Goal: Transaction & Acquisition: Purchase product/service

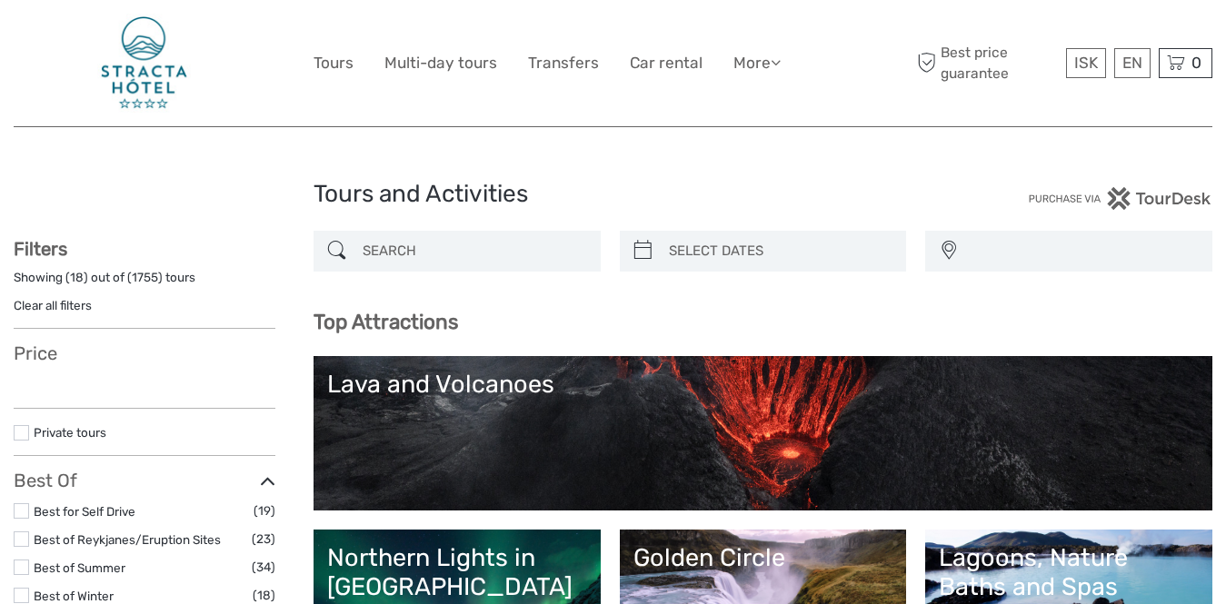
select select
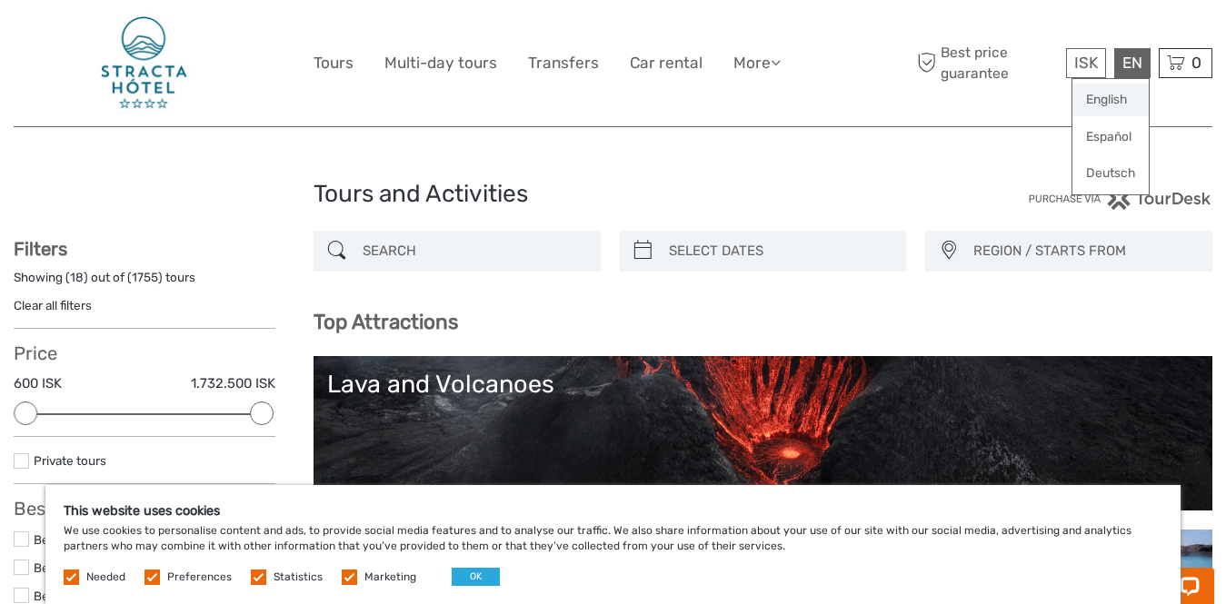
click at [1109, 98] on link "English" at bounding box center [1110, 100] width 76 height 33
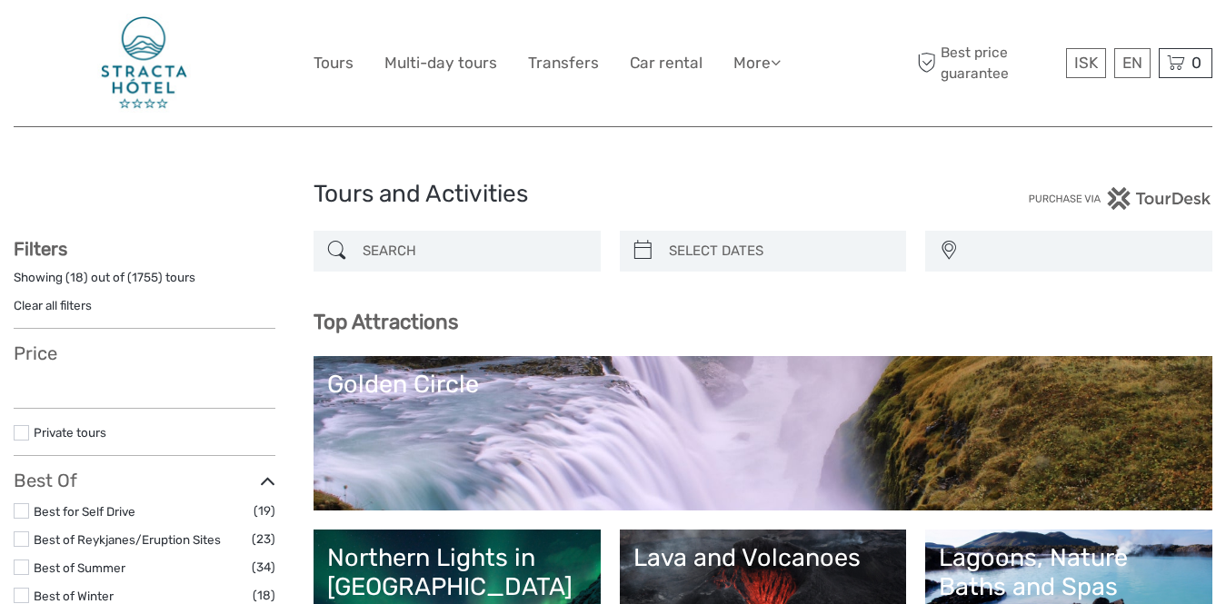
select select
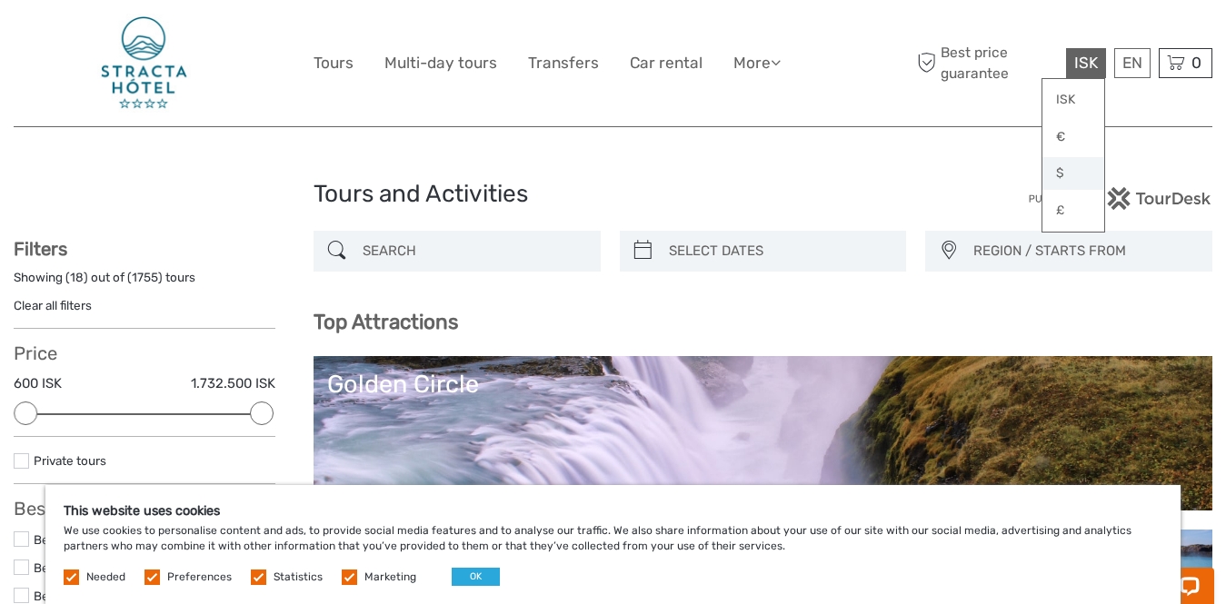
click at [1066, 174] on link "$" at bounding box center [1073, 173] width 62 height 33
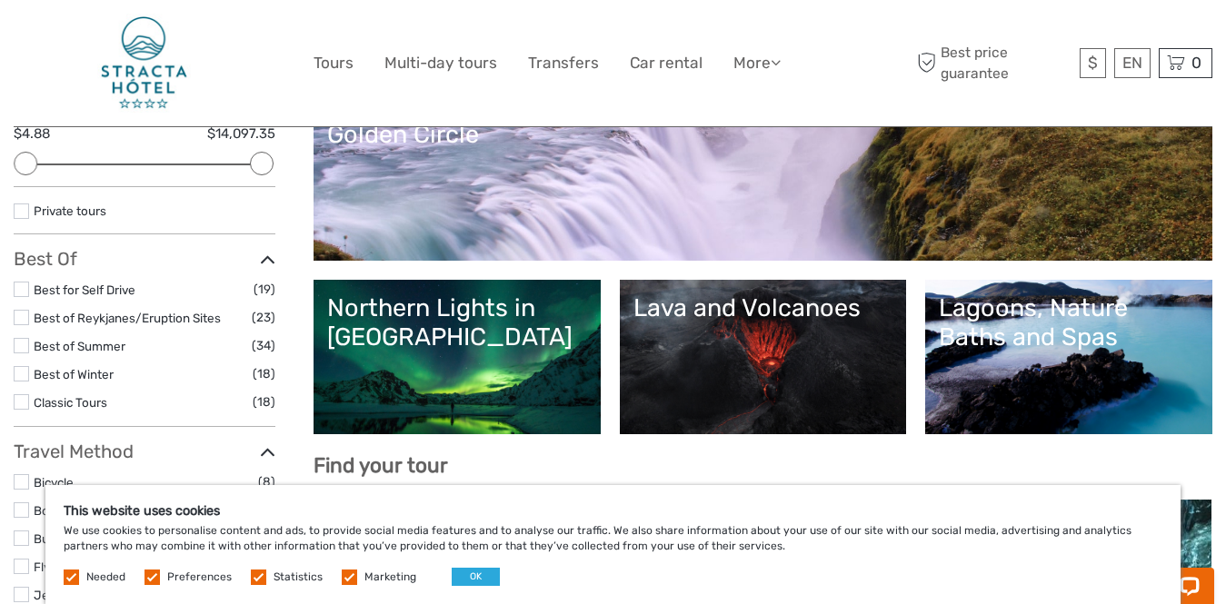
scroll to position [276, 0]
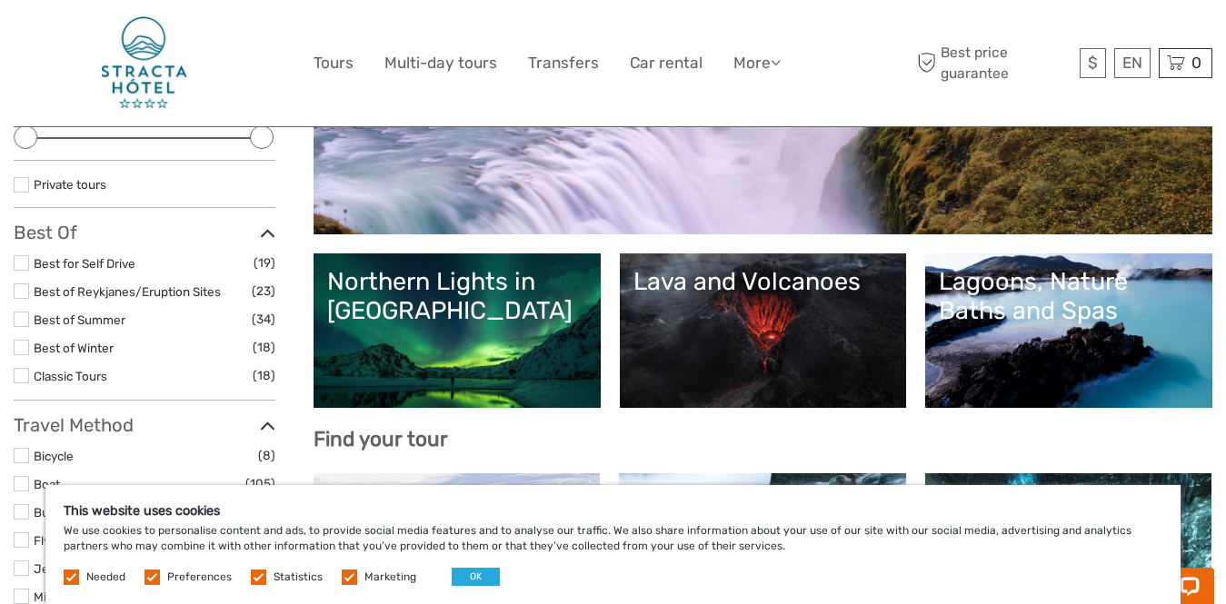
click at [411, 303] on div "Northern Lights in [GEOGRAPHIC_DATA]" at bounding box center [457, 296] width 260 height 59
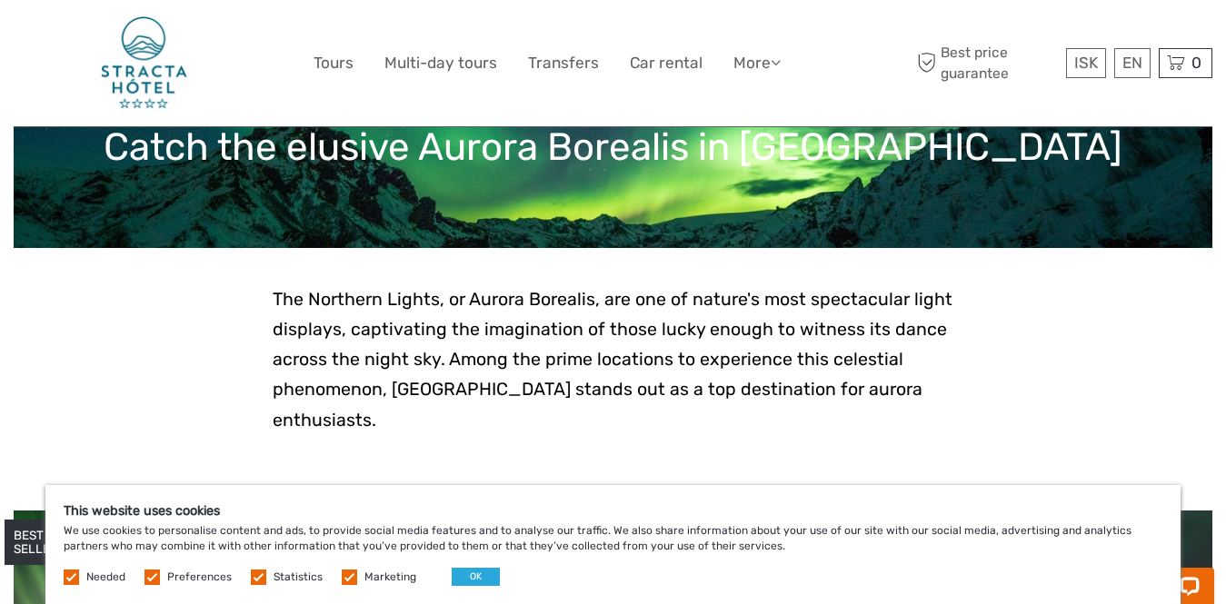
scroll to position [298, 0]
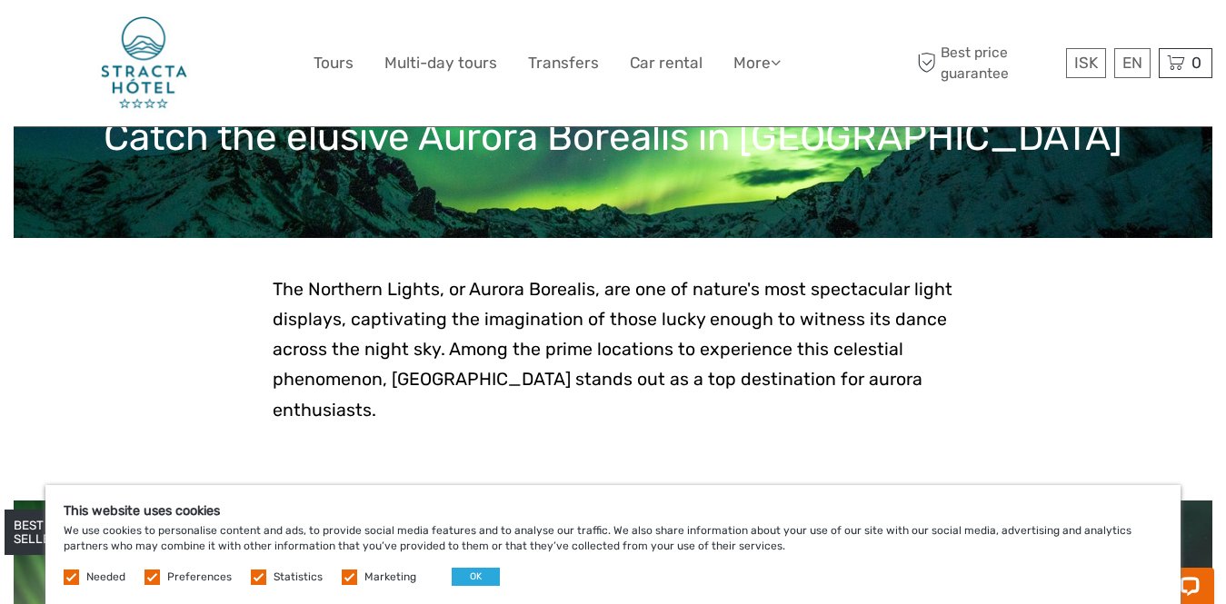
click at [159, 578] on label at bounding box center [151, 577] width 15 height 15
click at [0, 0] on input "checkbox" at bounding box center [0, 0] width 0 height 0
click at [257, 577] on label at bounding box center [258, 577] width 15 height 15
click at [0, 0] on input "checkbox" at bounding box center [0, 0] width 0 height 0
click at [345, 573] on label at bounding box center [349, 577] width 15 height 15
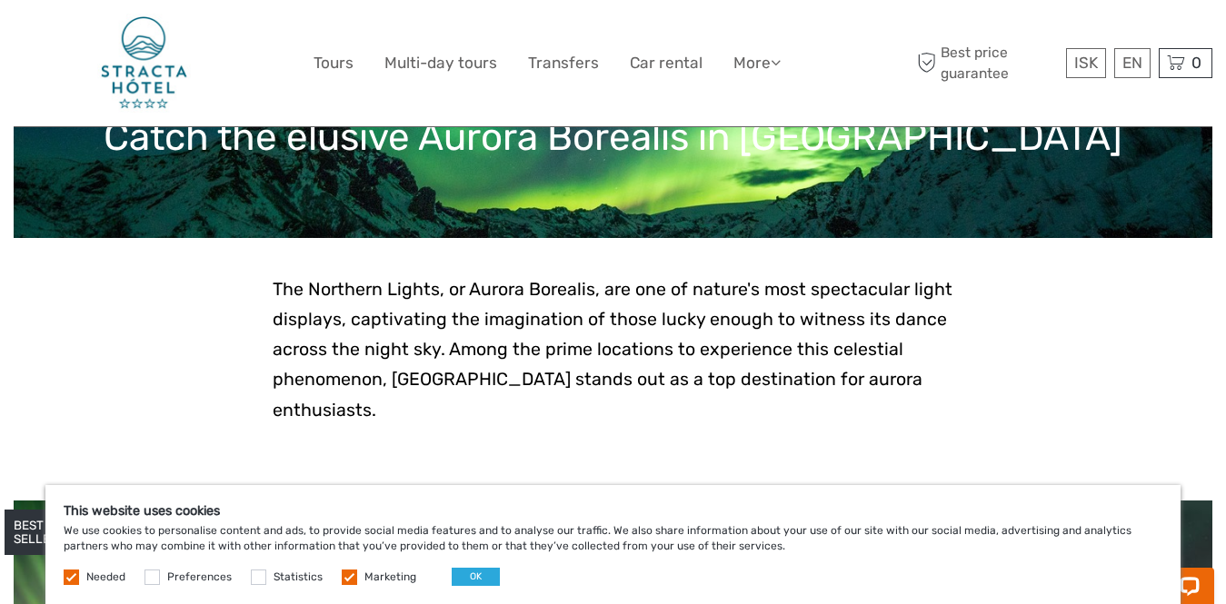
click at [0, 0] on input "checkbox" at bounding box center [0, 0] width 0 height 0
click at [465, 571] on button "OK" at bounding box center [476, 577] width 48 height 18
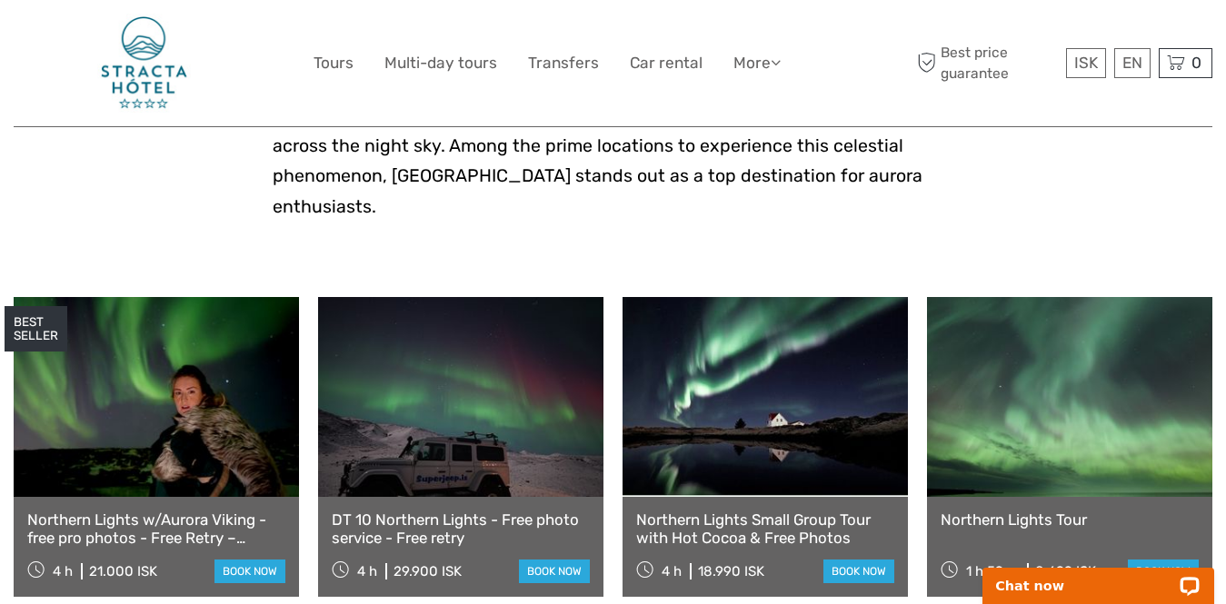
scroll to position [682, 0]
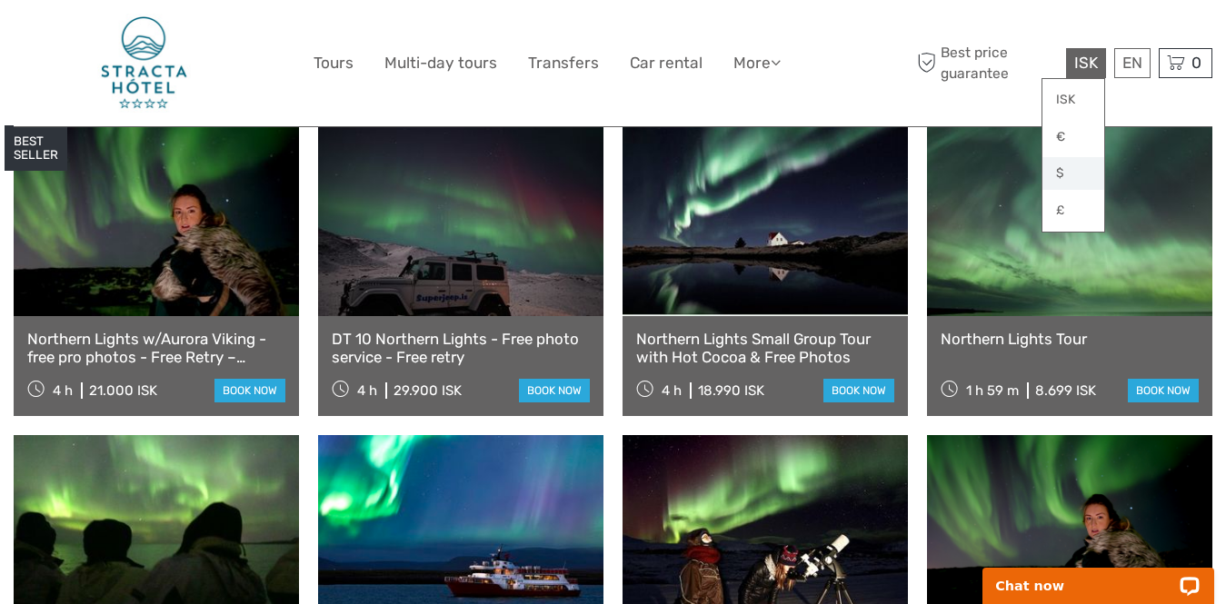
click at [1062, 174] on link "$" at bounding box center [1073, 173] width 62 height 33
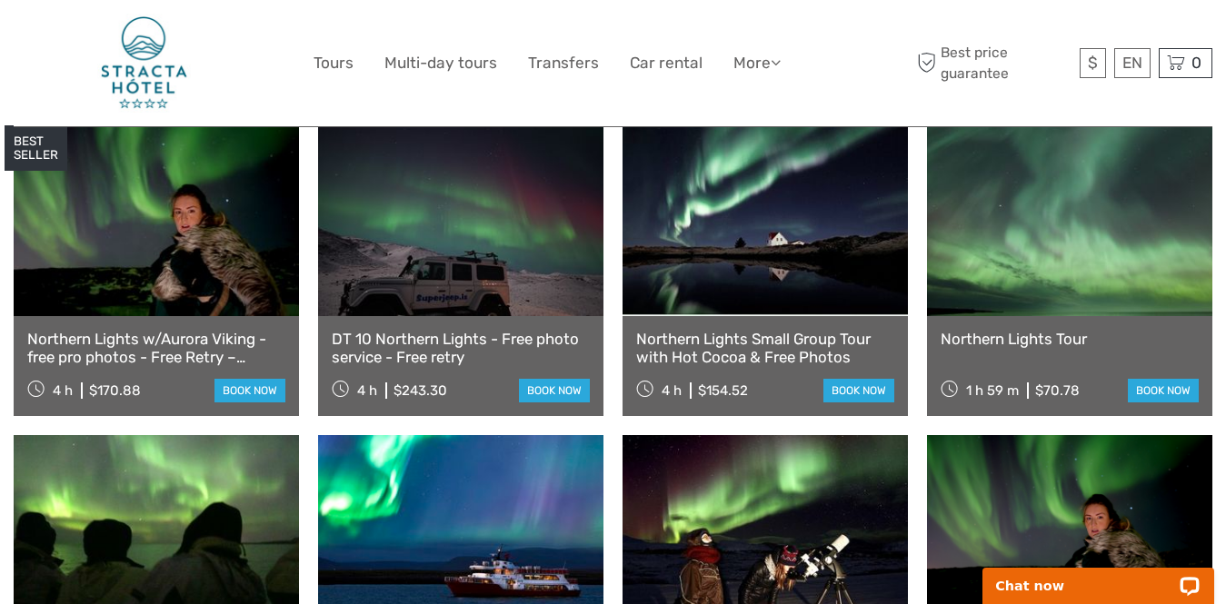
click at [701, 330] on link "Northern Lights Small Group Tour with Hot Cocoa & Free Photos" at bounding box center [765, 348] width 258 height 37
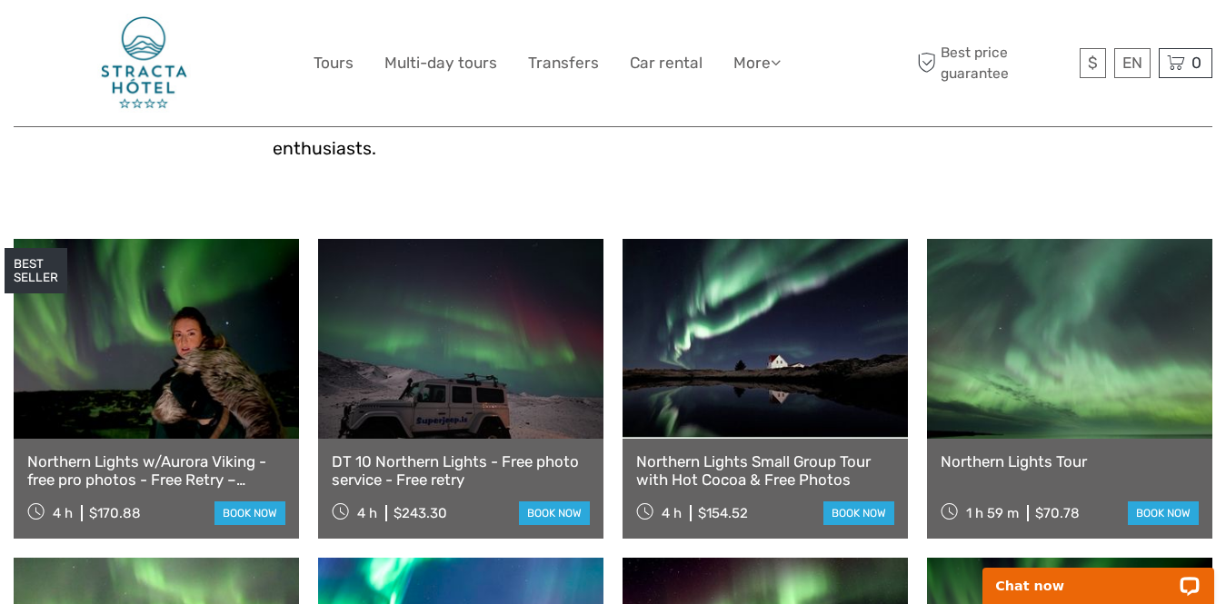
scroll to position [547, 0]
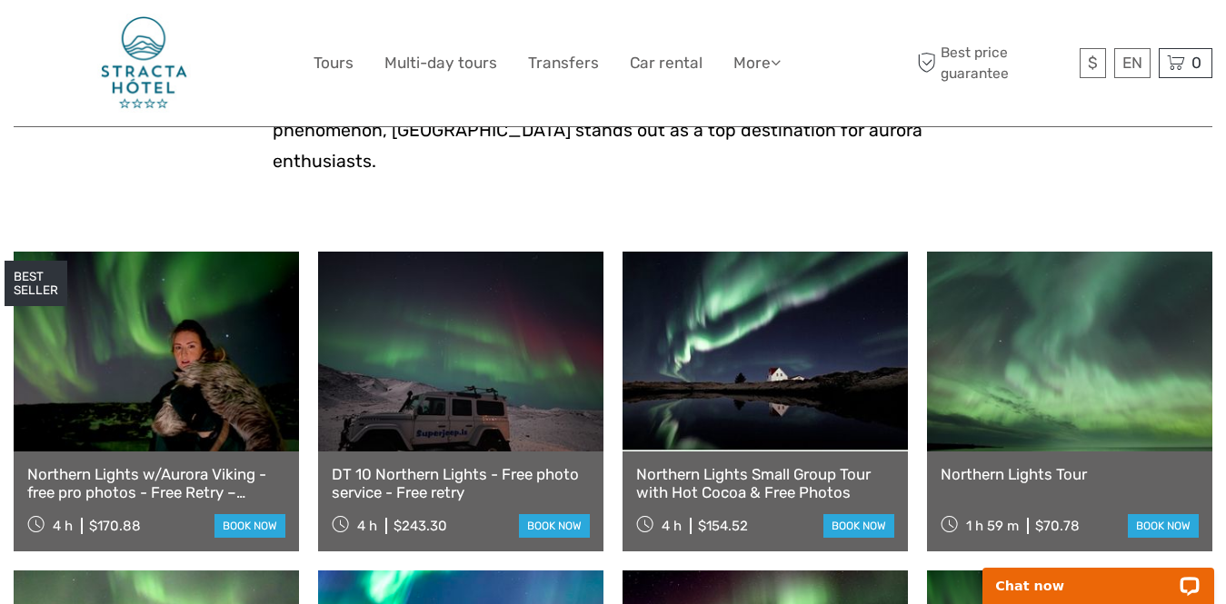
click at [100, 465] on link "Northern Lights w/Aurora Viking - free pro photos - Free Retry – minibus" at bounding box center [156, 483] width 258 height 37
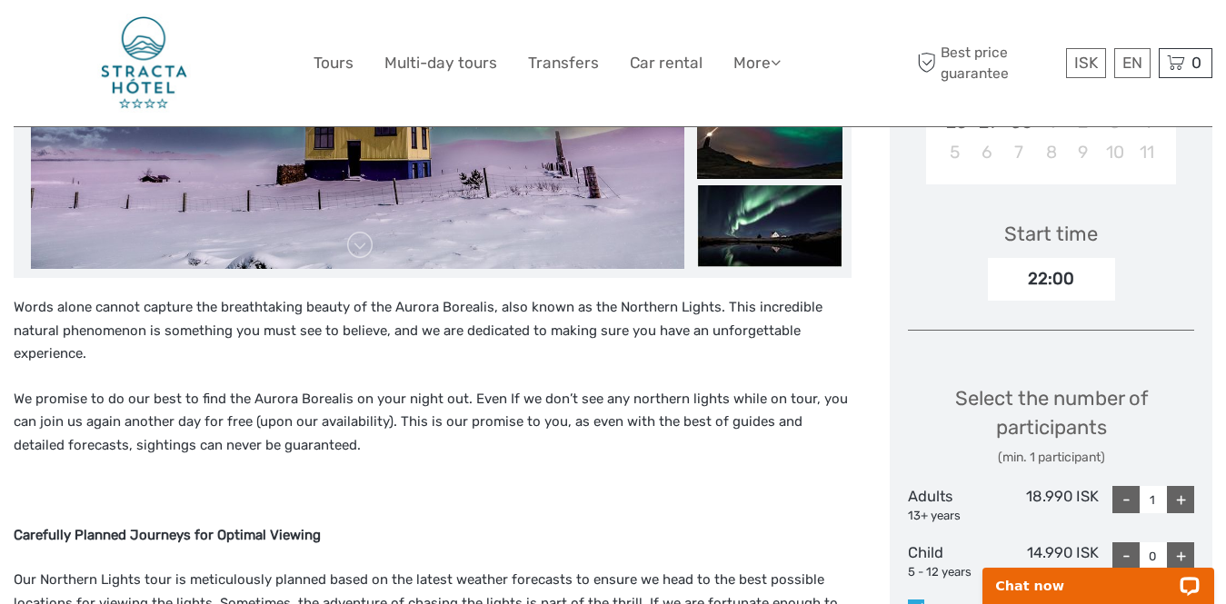
scroll to position [332, 0]
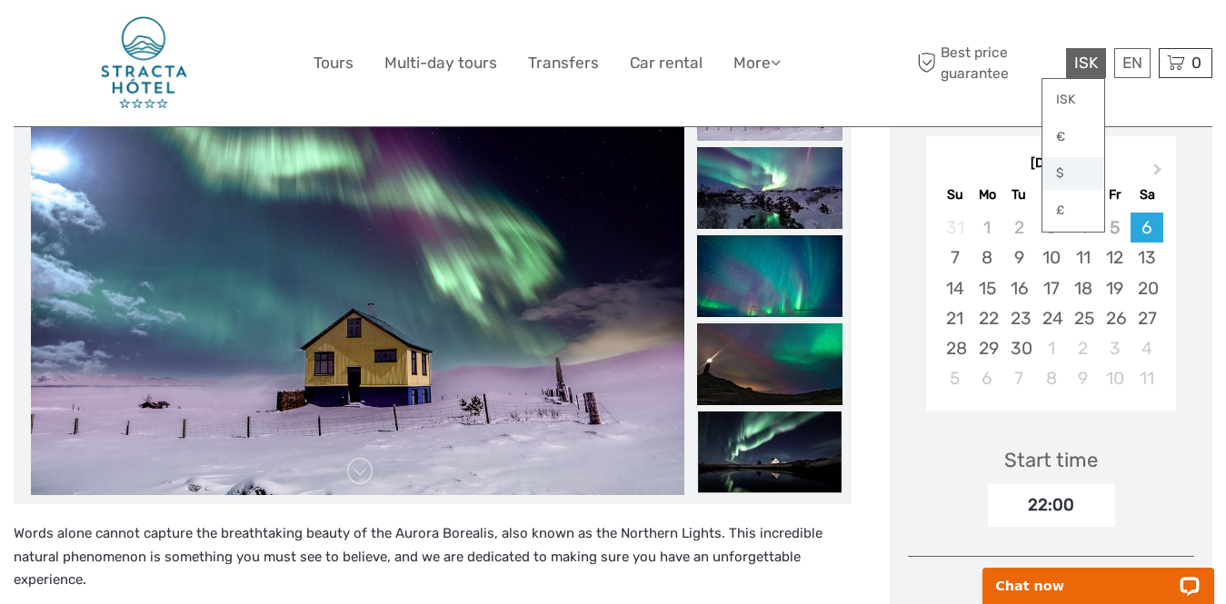
click at [1055, 174] on link "$" at bounding box center [1073, 173] width 62 height 33
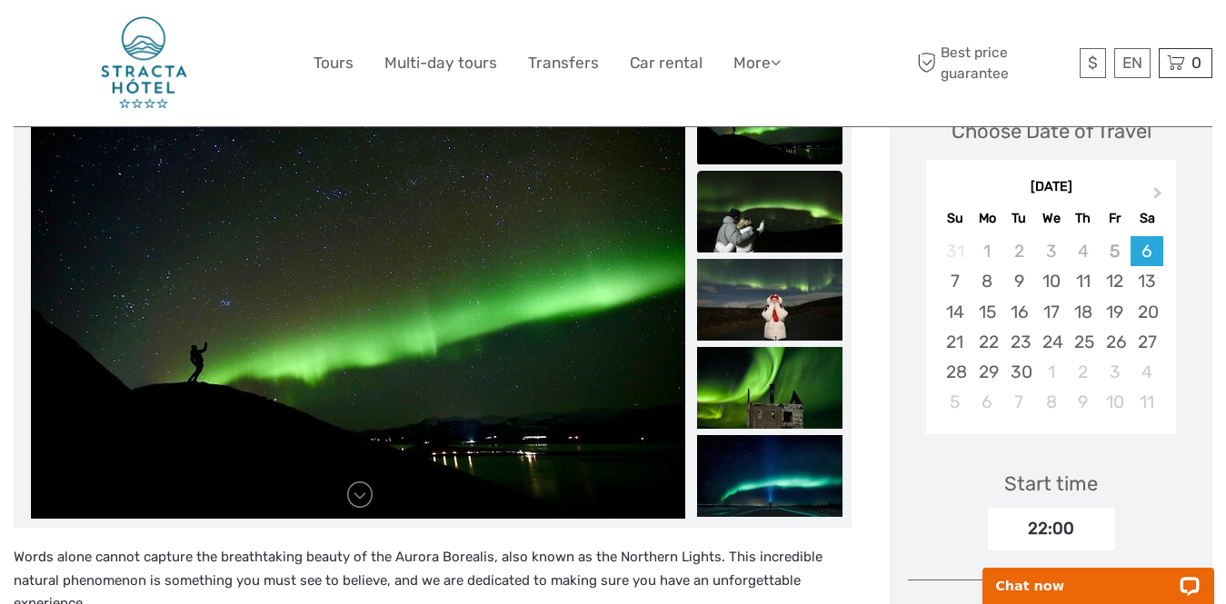
scroll to position [313, 0]
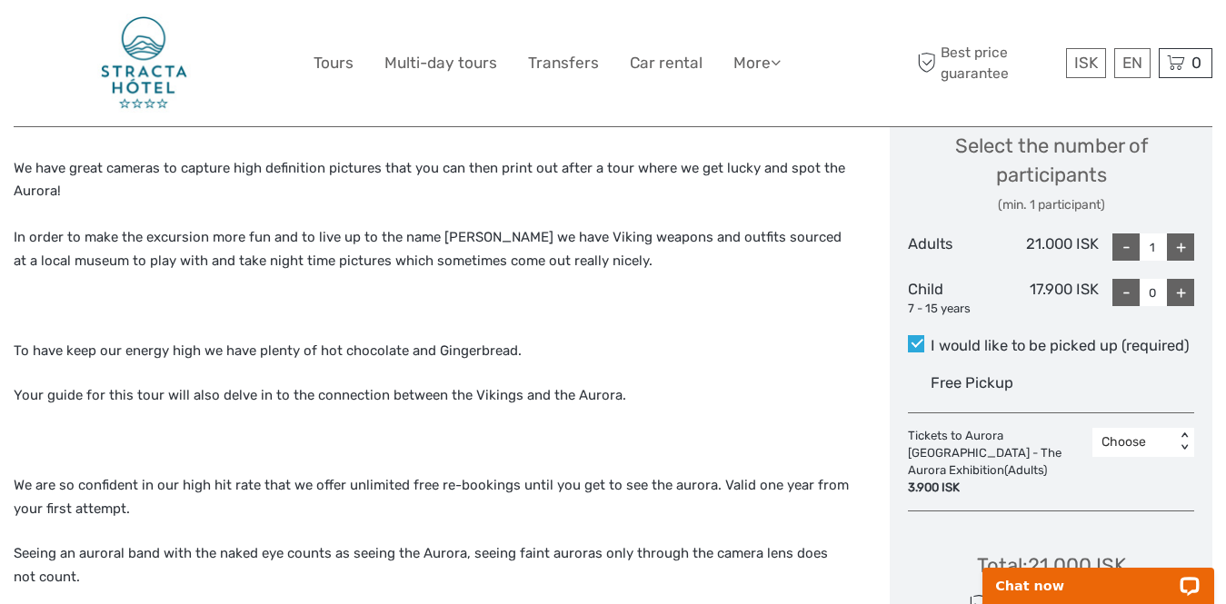
scroll to position [810, 0]
click at [1054, 168] on link "$" at bounding box center [1073, 173] width 62 height 33
click at [1187, 234] on div "+" at bounding box center [1180, 247] width 27 height 27
type input "2"
click at [1183, 280] on div "+" at bounding box center [1180, 293] width 27 height 27
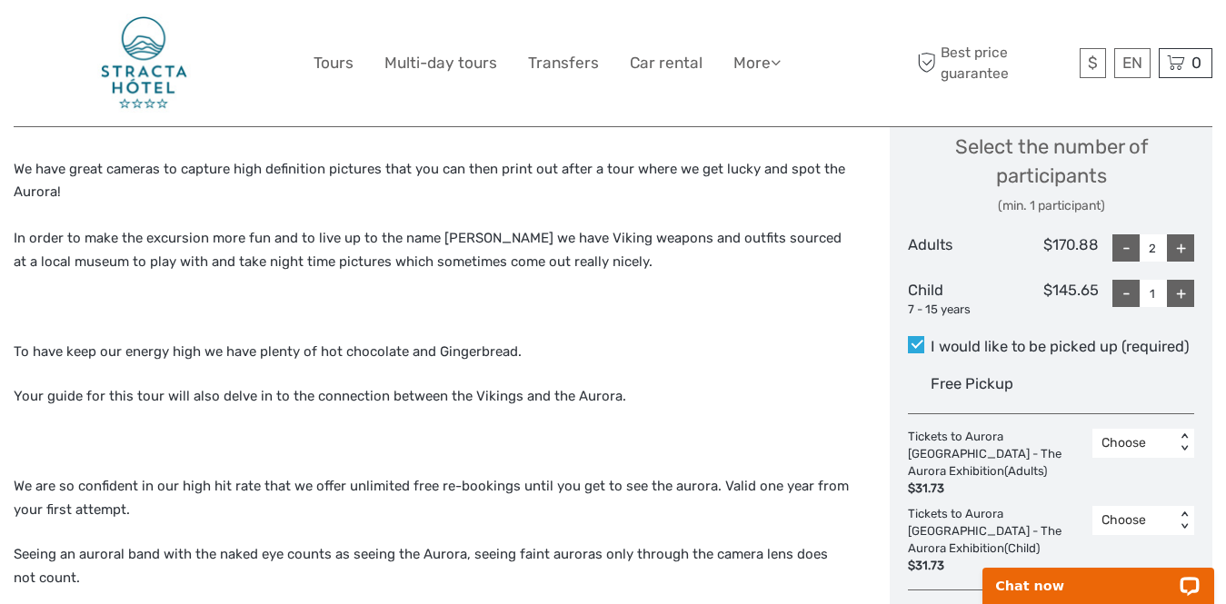
click at [1183, 280] on div "+" at bounding box center [1180, 293] width 27 height 27
type input "2"
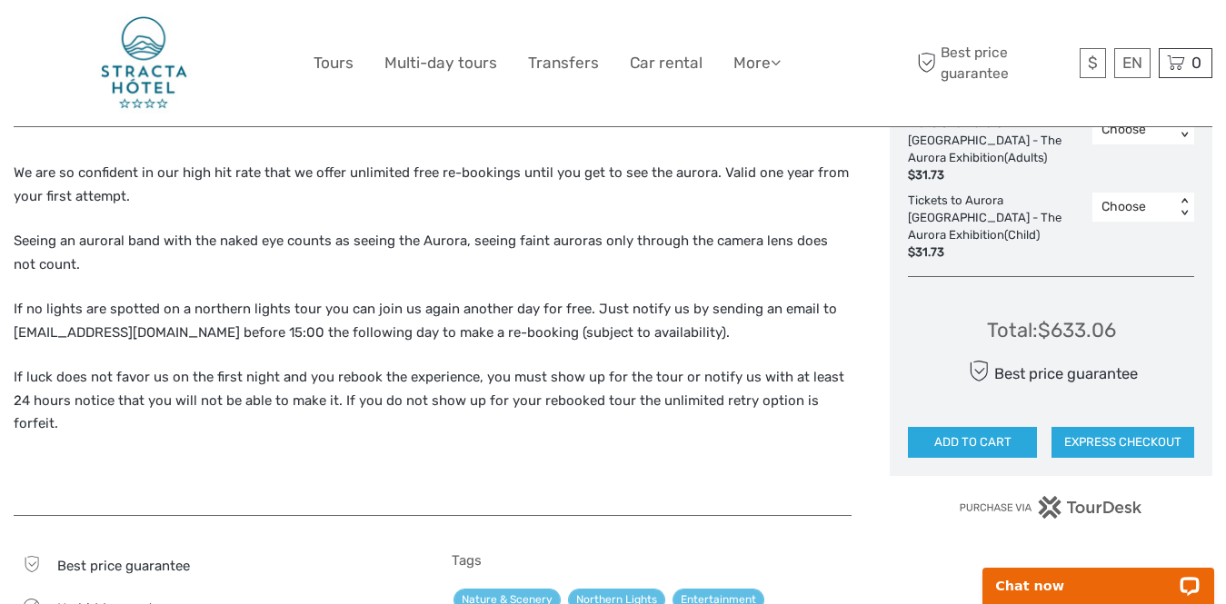
scroll to position [1125, 0]
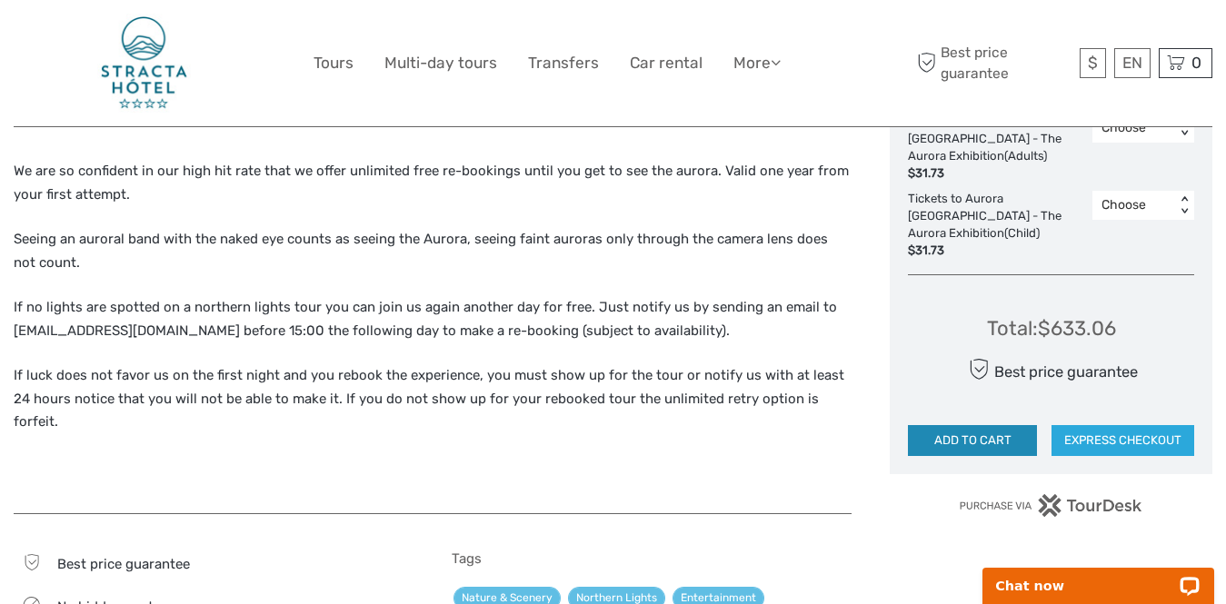
click at [977, 425] on button "ADD TO CART" at bounding box center [972, 440] width 129 height 31
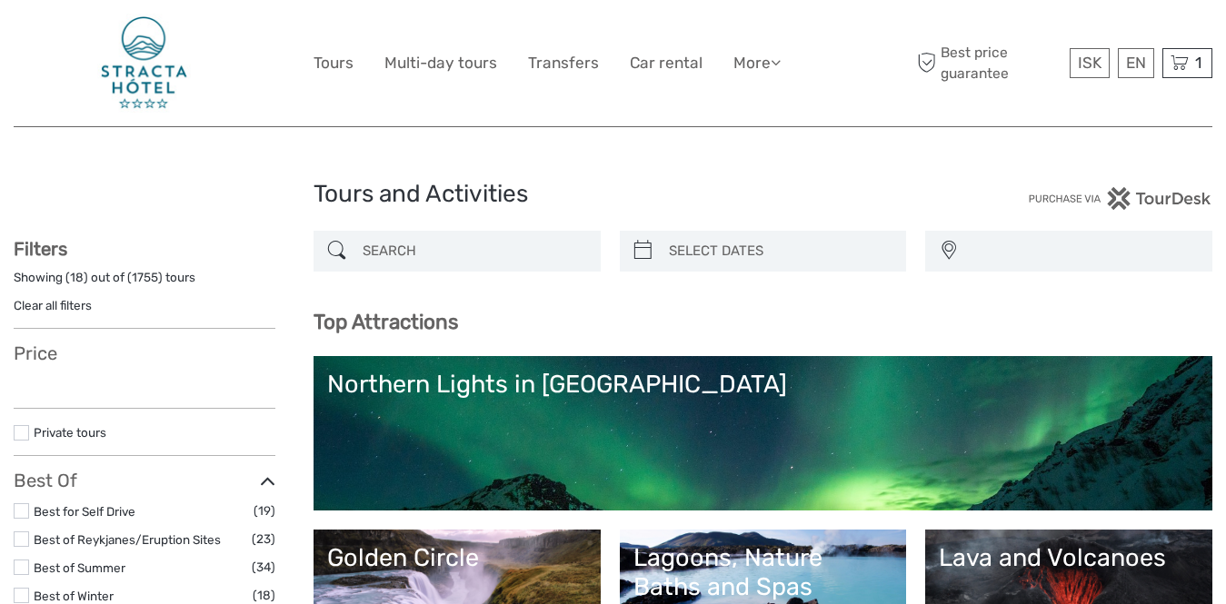
select select
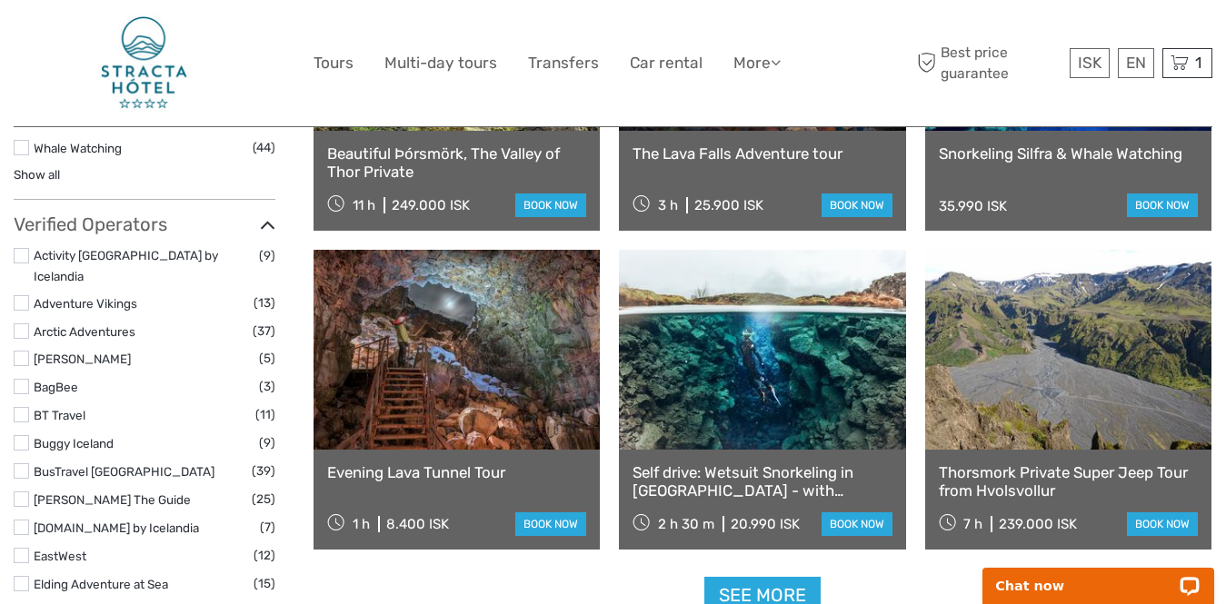
scroll to position [2198, 0]
